Goal: Information Seeking & Learning: Find specific fact

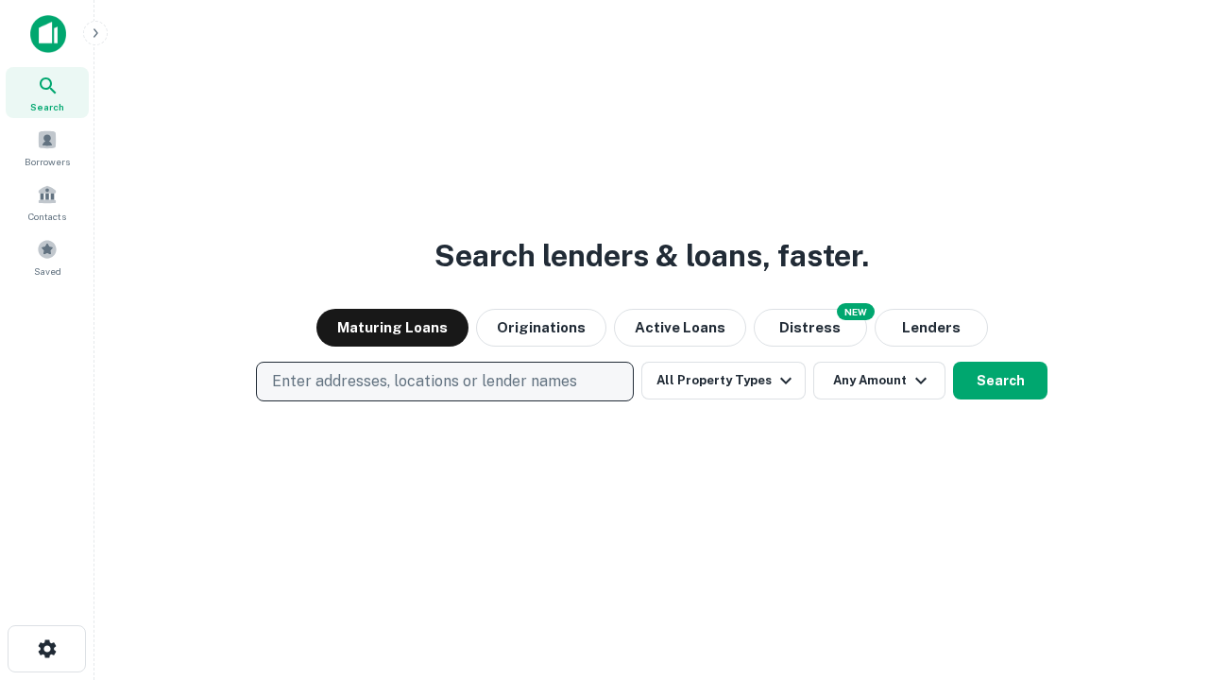
click at [444, 382] on p "Enter addresses, locations or lender names" at bounding box center [424, 381] width 305 height 23
type input "**********"
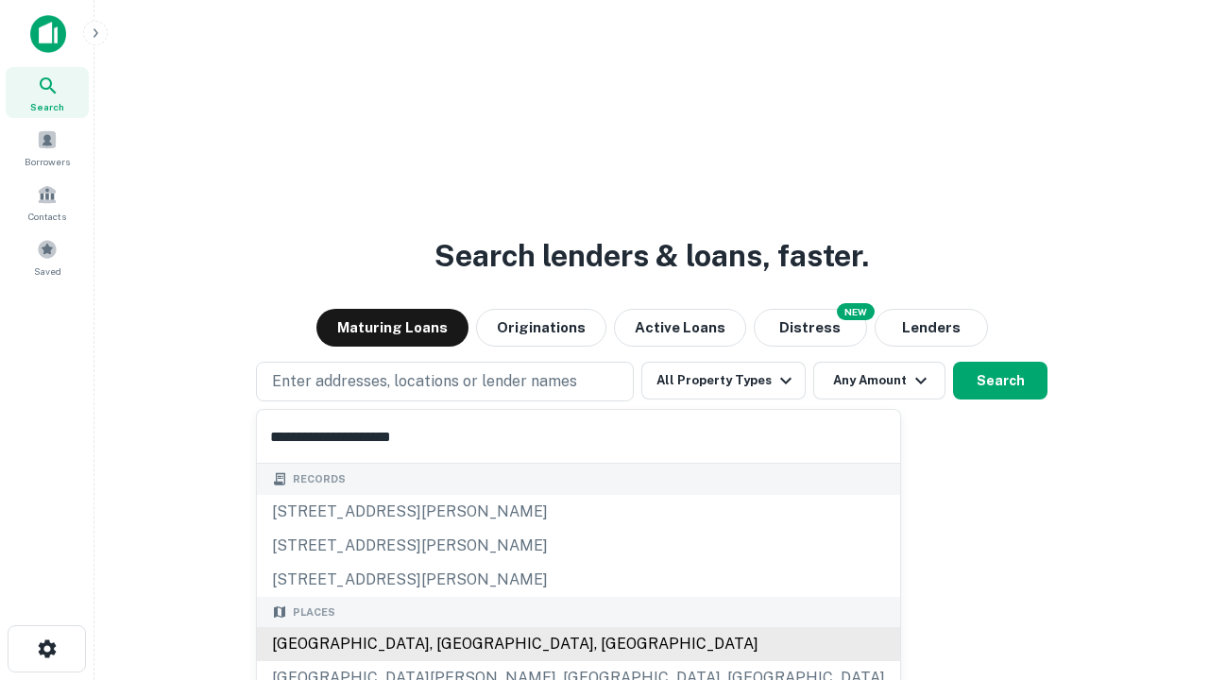
click at [452, 644] on div "[GEOGRAPHIC_DATA], [GEOGRAPHIC_DATA], [GEOGRAPHIC_DATA]" at bounding box center [578, 644] width 643 height 34
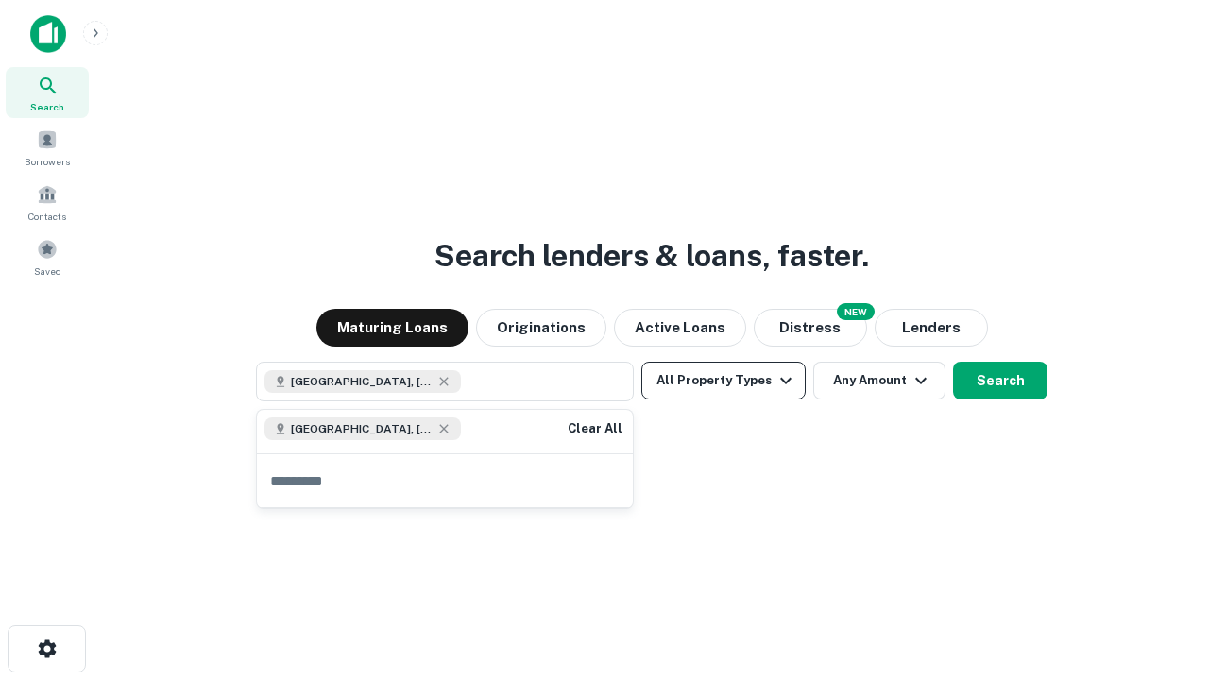
click at [724, 381] on button "All Property Types" at bounding box center [724, 381] width 164 height 38
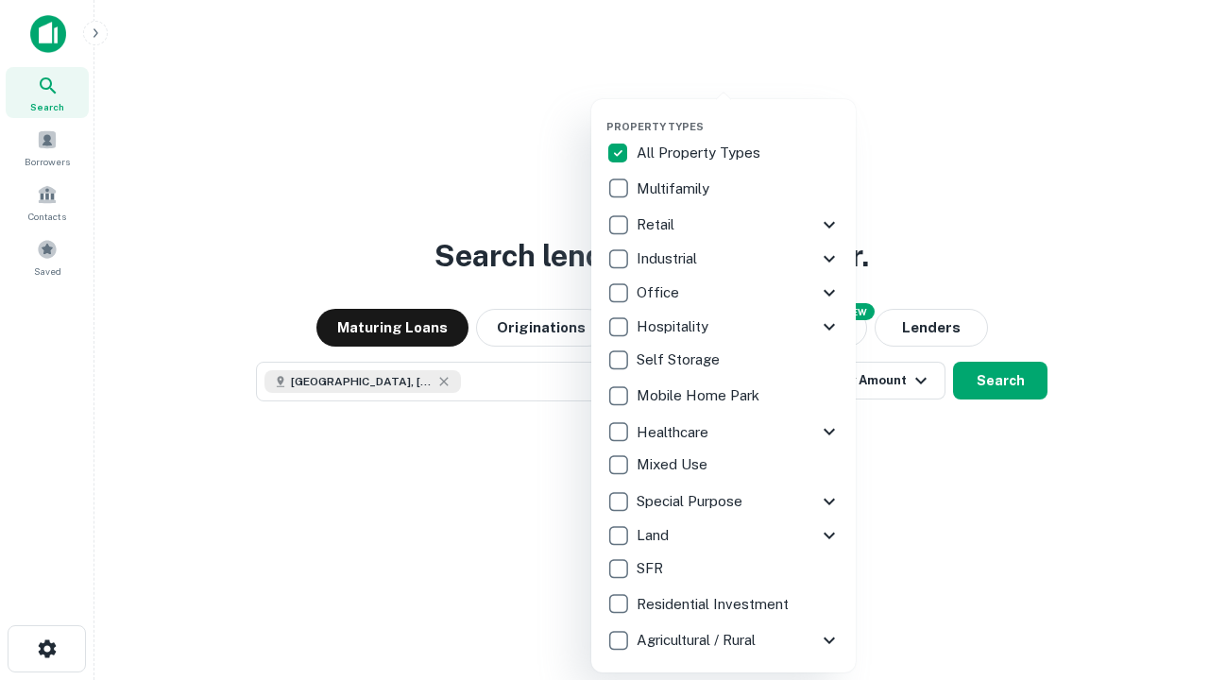
click at [739, 114] on button "button" at bounding box center [739, 114] width 265 height 1
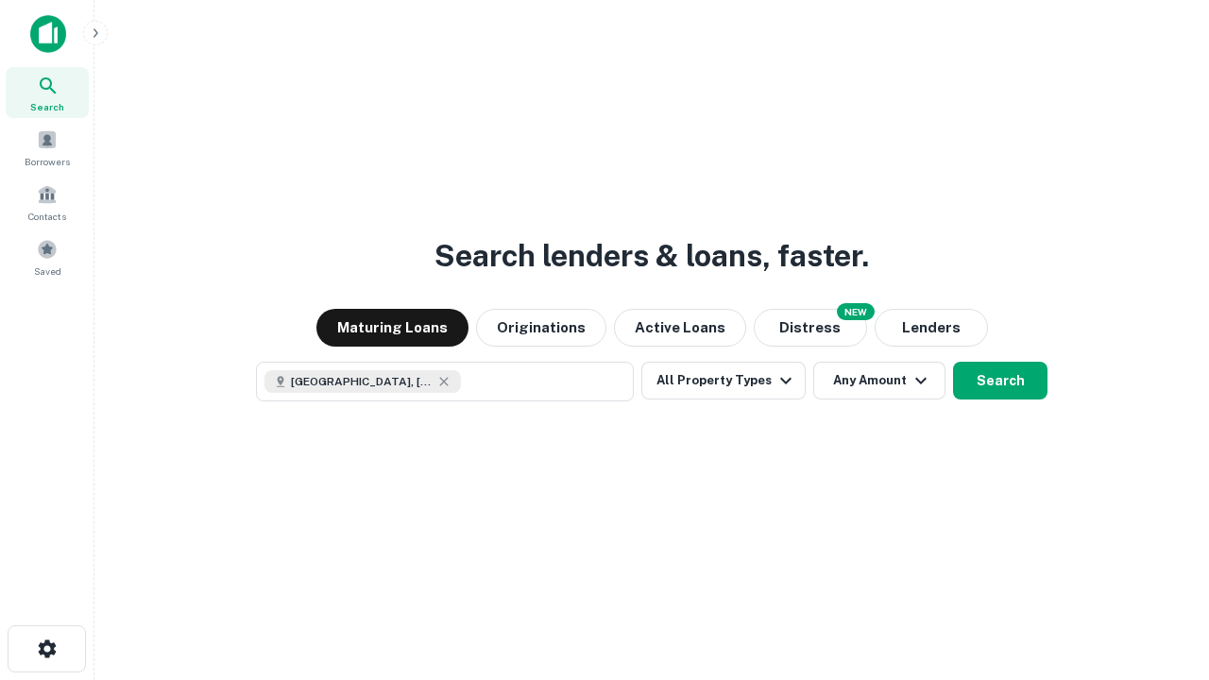
scroll to position [30, 0]
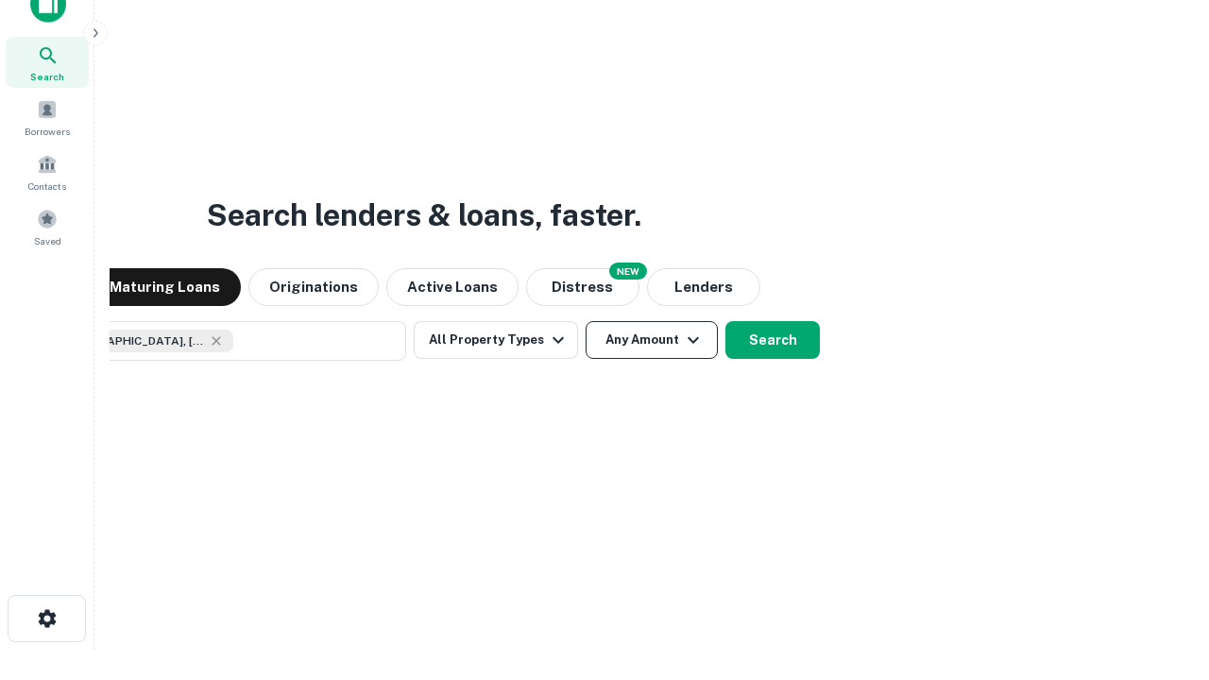
click at [586, 321] on button "Any Amount" at bounding box center [652, 340] width 132 height 38
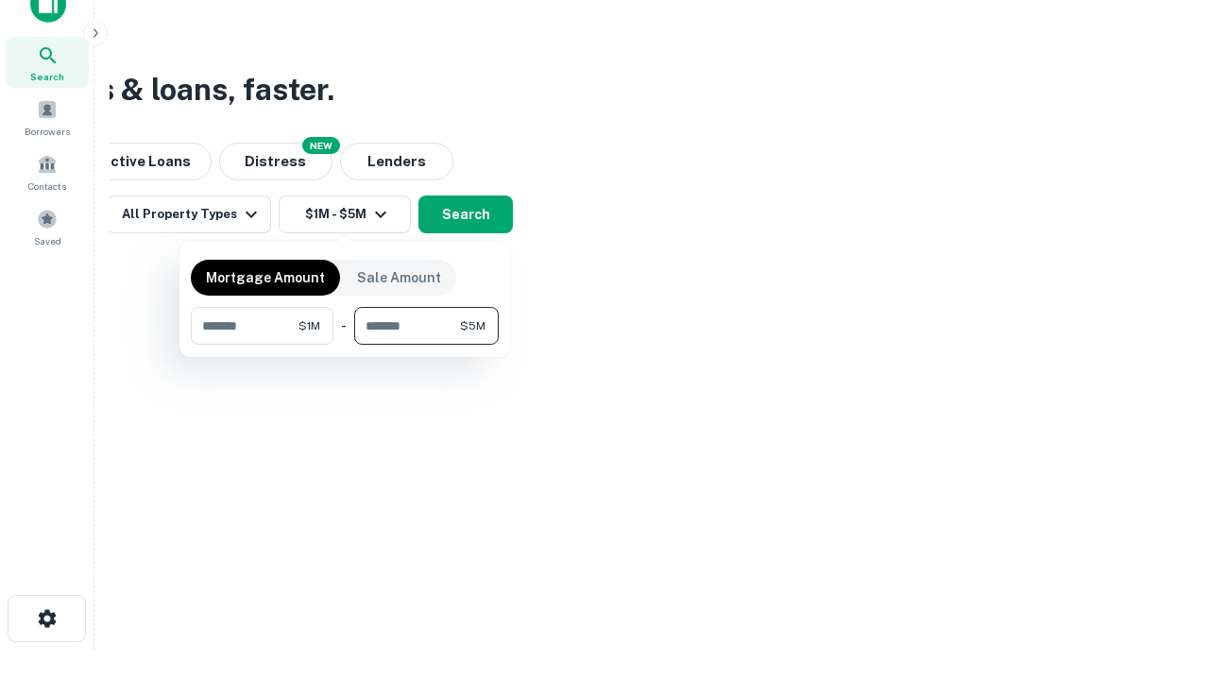
type input "*******"
click at [345, 345] on button "button" at bounding box center [345, 345] width 308 height 1
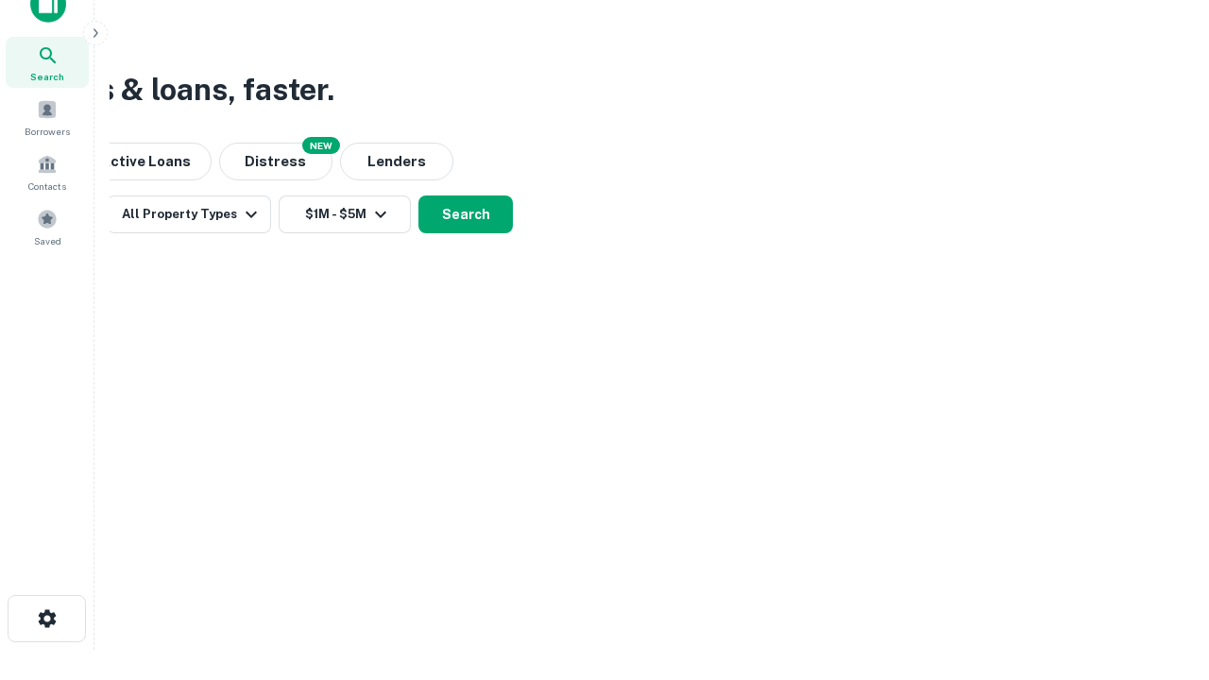
scroll to position [30, 0]
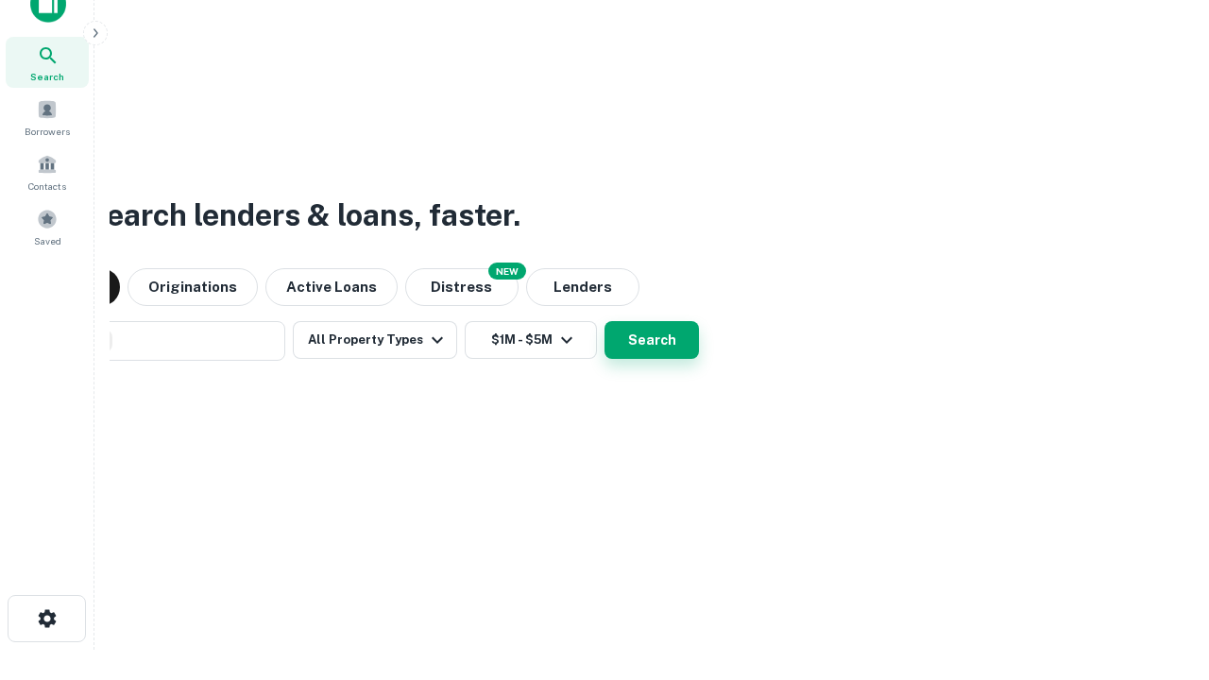
click at [605, 321] on button "Search" at bounding box center [652, 340] width 94 height 38
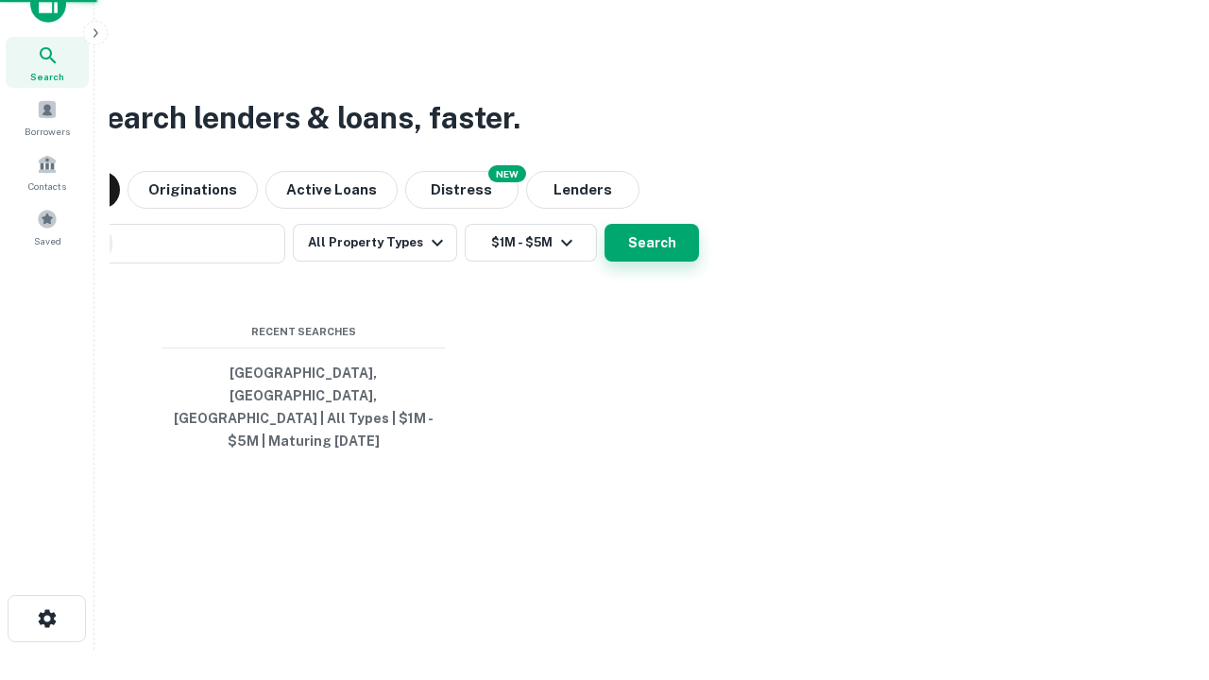
scroll to position [61, 535]
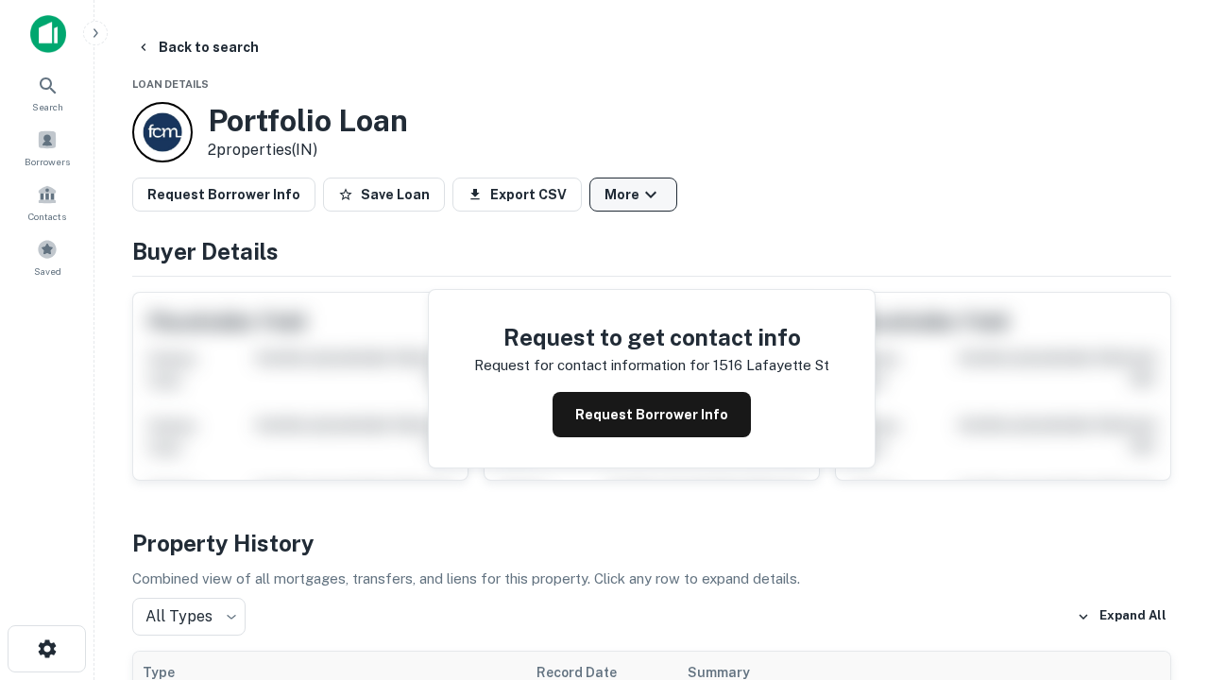
click at [633, 195] on button "More" at bounding box center [634, 195] width 88 height 34
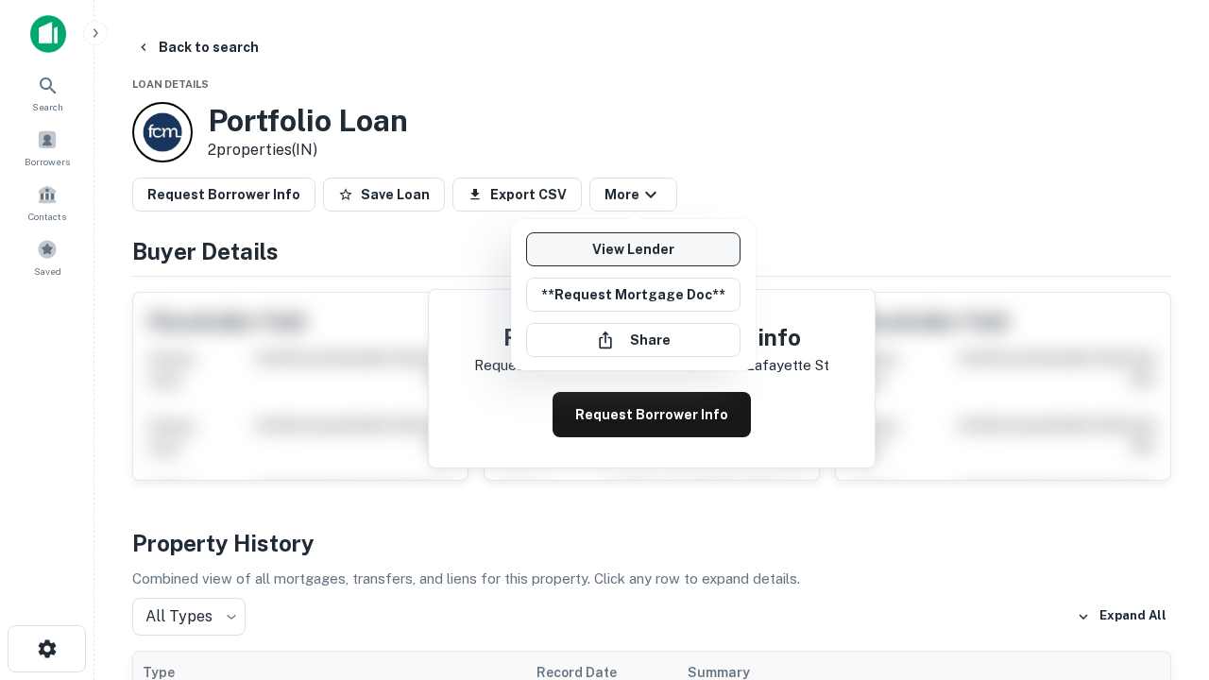
click at [633, 249] on link "View Lender" at bounding box center [633, 249] width 214 height 34
